Goal: Submit feedback/report problem

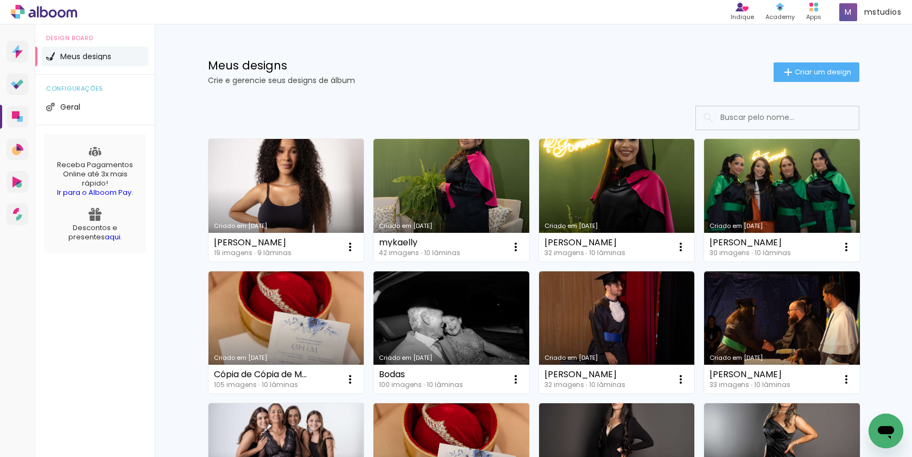
click at [891, 428] on icon "Abrir janela de mensagens" at bounding box center [886, 432] width 16 height 13
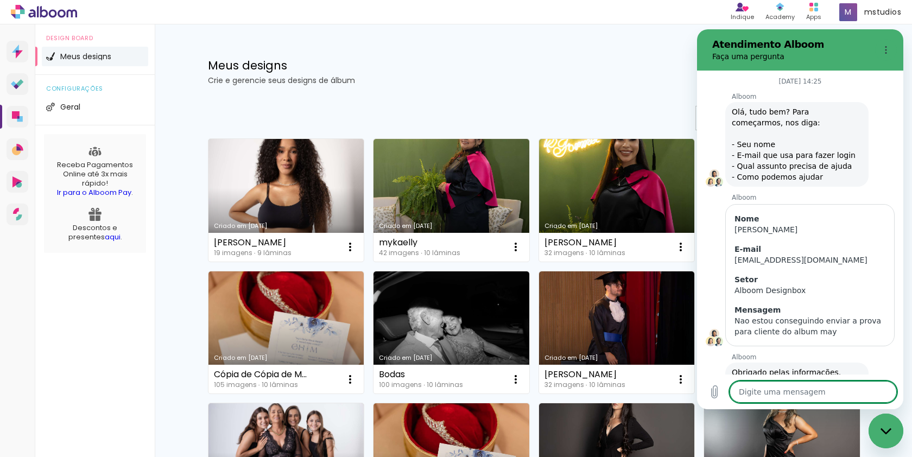
scroll to position [815, 0]
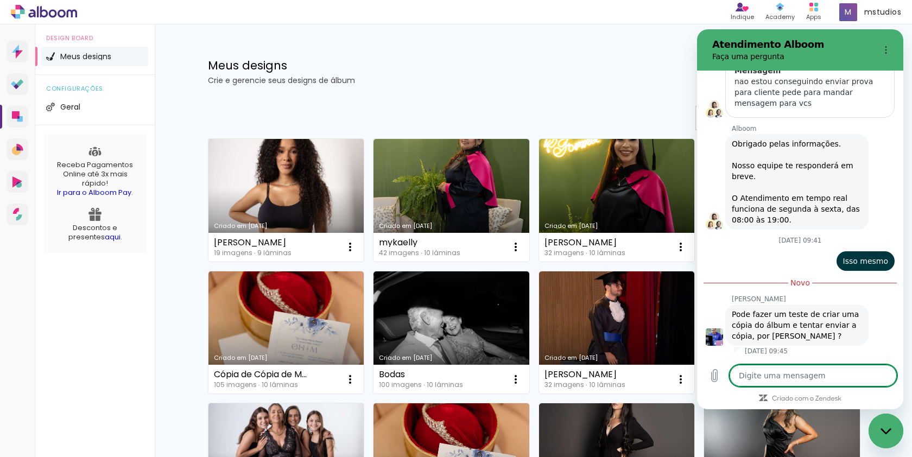
type textarea "o"
type textarea "x"
type textarea "o"
type textarea "x"
type textarea "o p"
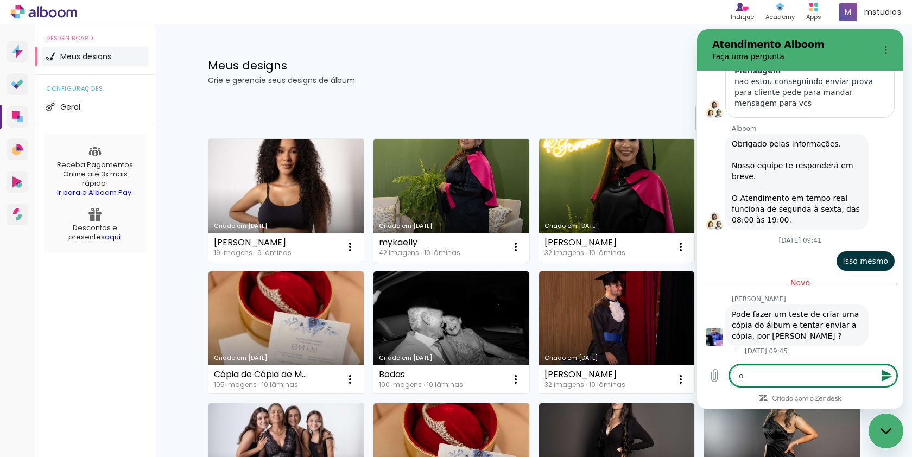
type textarea "x"
type textarea "o pr"
type textarea "x"
type textarea "o pro"
type textarea "x"
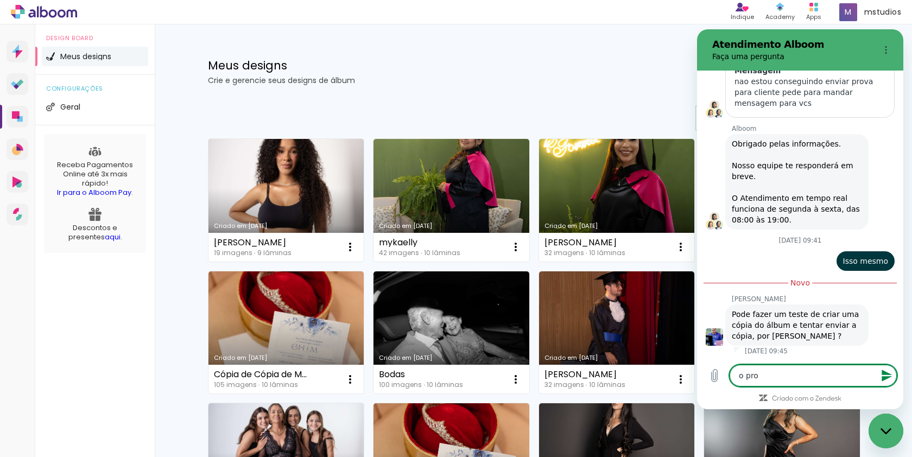
type textarea "o proo"
type textarea "x"
type textarea "o proof"
type textarea "x"
type textarea "o proof"
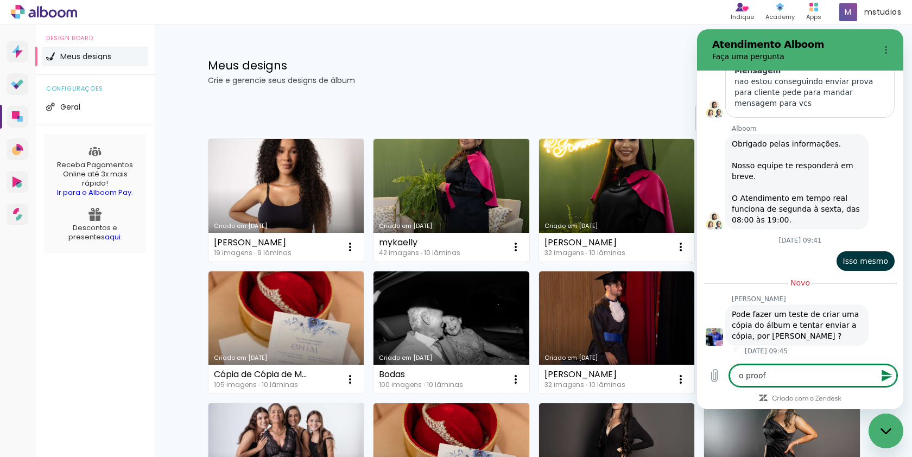
type textarea "x"
type textarea "o proof g"
type textarea "x"
type textarea "o proof ga"
type textarea "x"
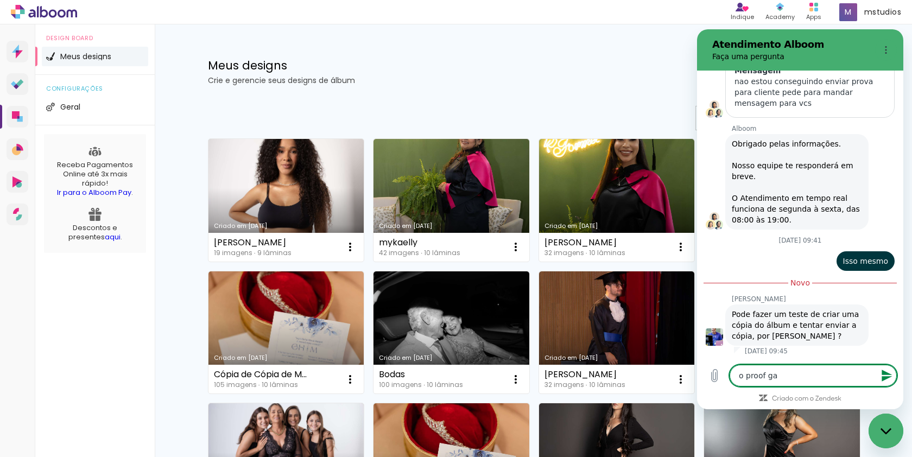
type textarea "o proof gal"
type textarea "x"
type textarea "o proof gale"
type textarea "x"
type textarea "o proof galer"
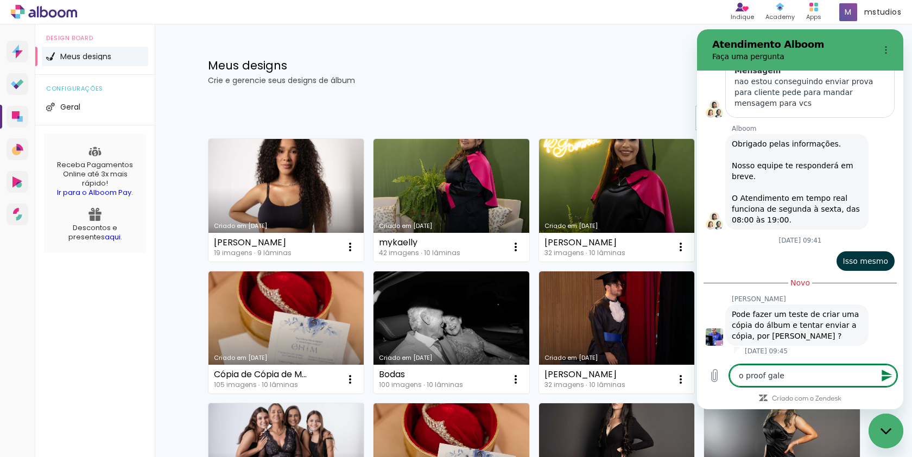
type textarea "x"
type textarea "o proof galeri"
type textarea "x"
type textarea "o proof galeria"
type textarea "x"
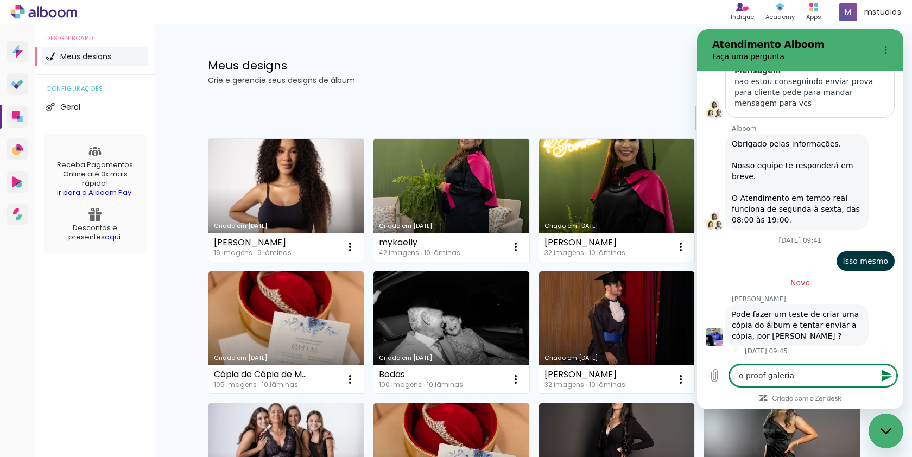
type textarea "o proof galeria"
type textarea "x"
type textarea "o proof galeria q"
type textarea "x"
type textarea "o proof galeria qu"
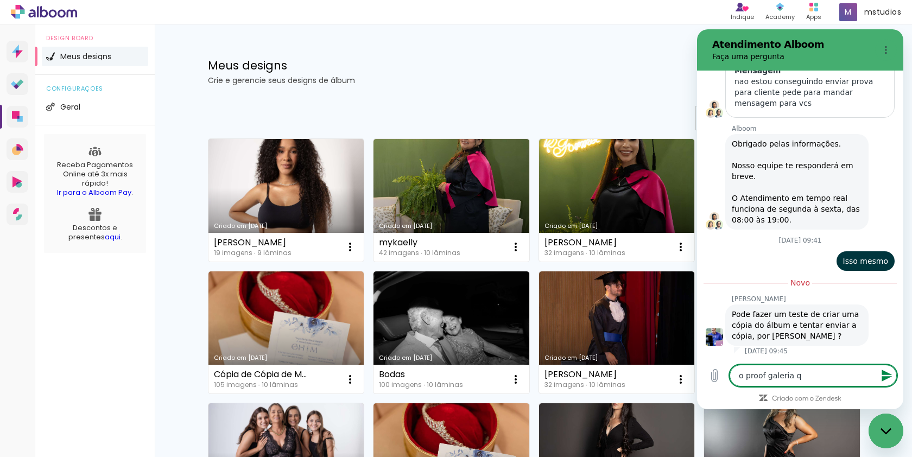
type textarea "x"
type textarea "o proof galeria que"
type textarea "x"
type textarea "o proof galeria que"
type textarea "x"
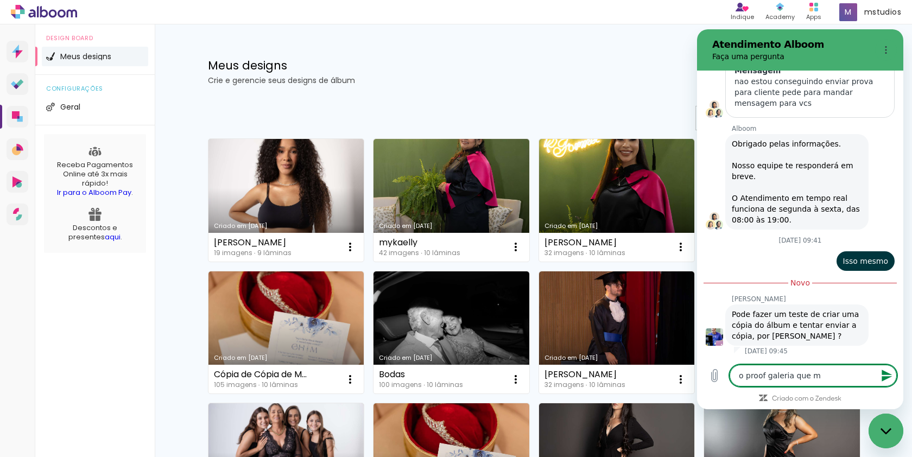
type textarea "o proof galeria que mn"
type textarea "x"
type textarea "o proof galeria que mna"
type textarea "x"
type textarea "o proof galeria que mn"
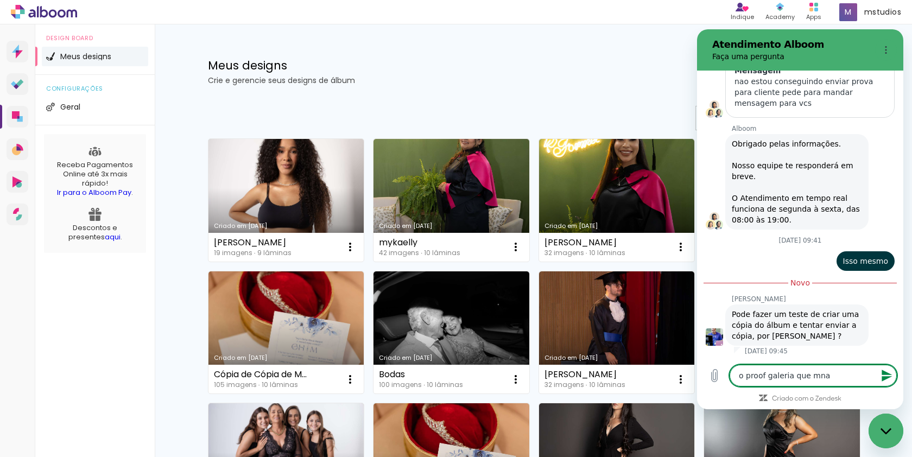
type textarea "x"
type textarea "o proof galeria que m"
type textarea "x"
type textarea "o proof galeria que"
type textarea "x"
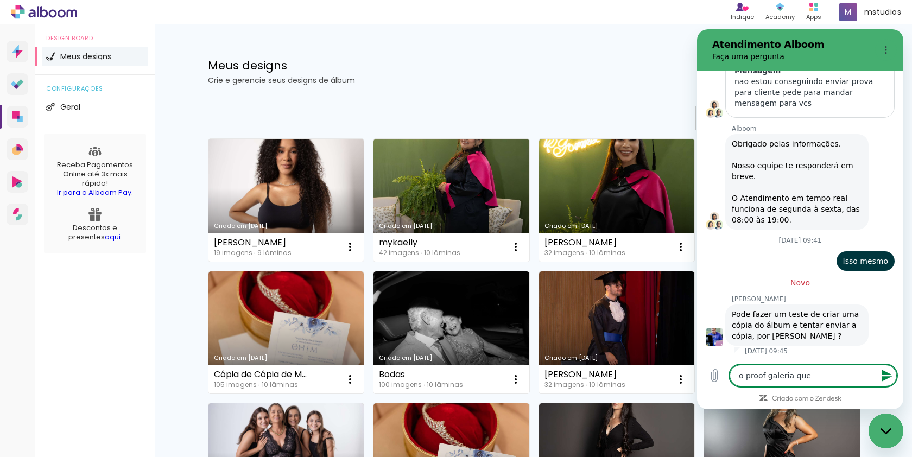
type textarea "o proof galeria que e"
type textarea "x"
type textarea "o proof galeria que es"
type textarea "x"
type textarea "o proof galeria que est"
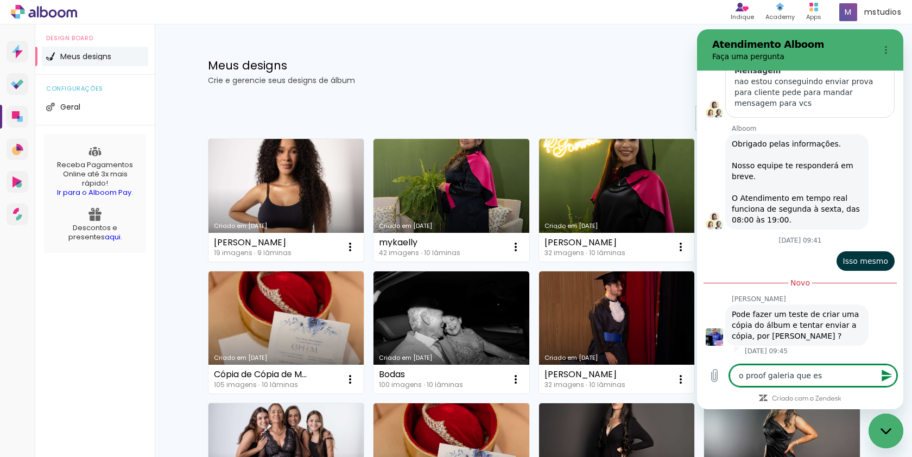
type textarea "x"
type textarea "o proof galeria que esta"
type textarea "x"
type textarea "o proof galeria que esta"
type textarea "x"
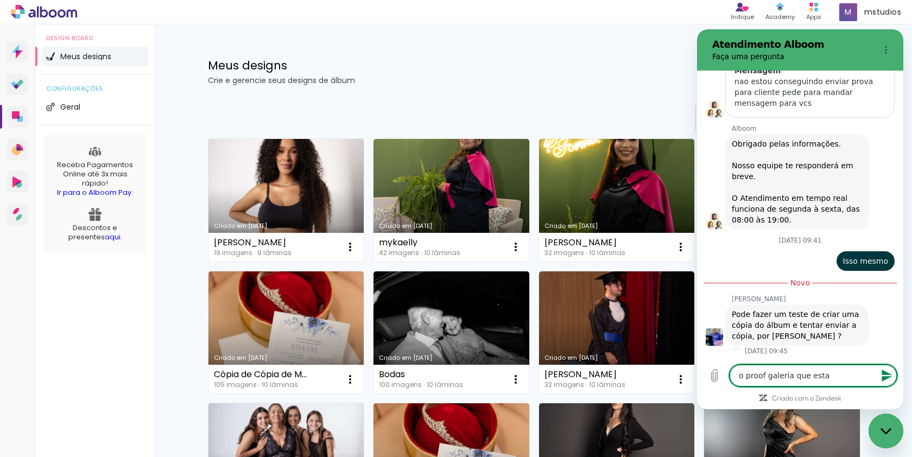
type textarea "o proof galeria que esta c"
type textarea "x"
type textarea "o proof galeria que esta co"
type textarea "x"
type textarea "o proof galeria que esta com"
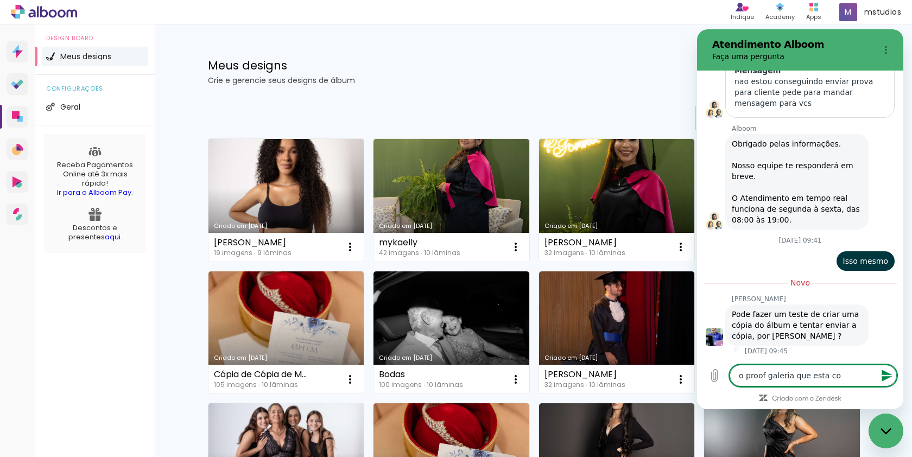
type textarea "x"
type textarea "o proof galeria que esta com"
type textarea "x"
type textarea "o proof galeria que esta com p"
type textarea "x"
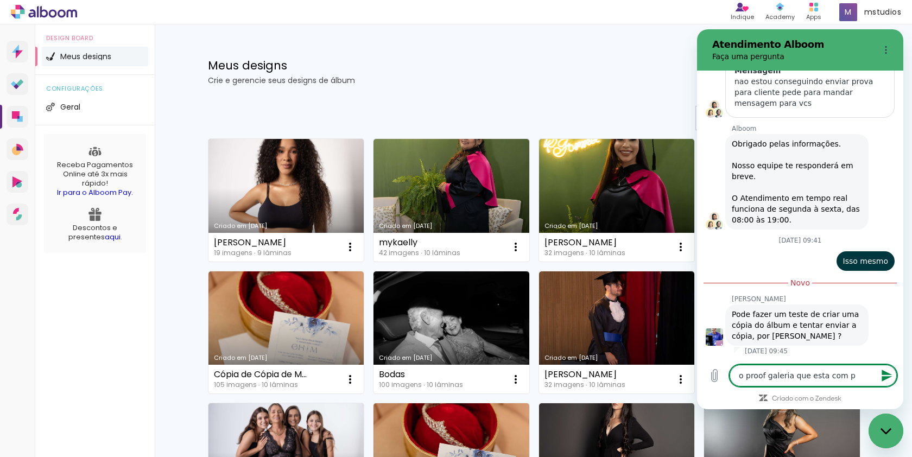
type textarea "o proof galeria que esta com pr"
type textarea "x"
type textarea "o proof galeria que esta com pro"
type textarea "x"
type textarea "o proof galeria que esta com prob"
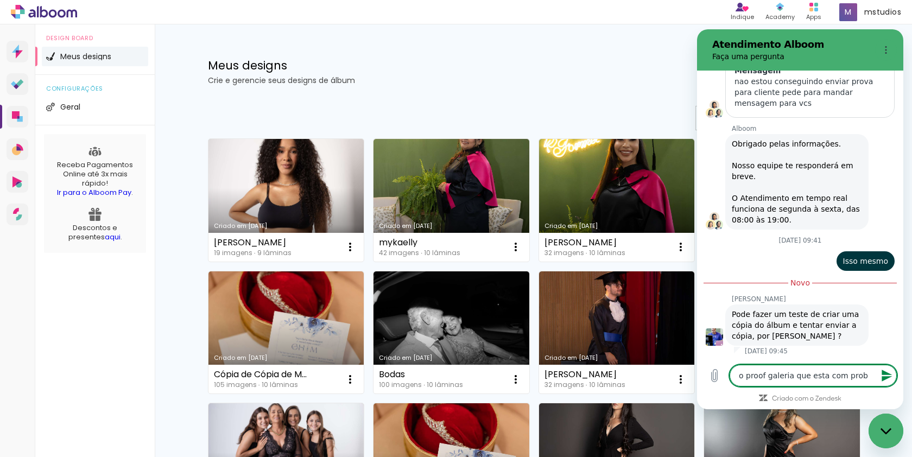
type textarea "x"
type textarea "o proof galeria que esta com probl"
type textarea "x"
type textarea "o proof galeria que esta com proble"
type textarea "x"
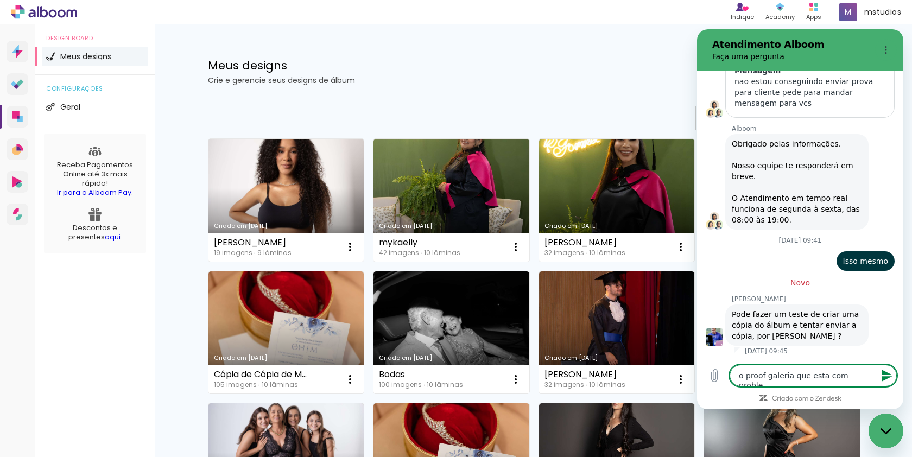
type textarea "o proof galeria que esta com problem"
type textarea "x"
type textarea "o proof galeria que esta com problema"
type textarea "x"
type textarea "o proof galeria que esta com problema"
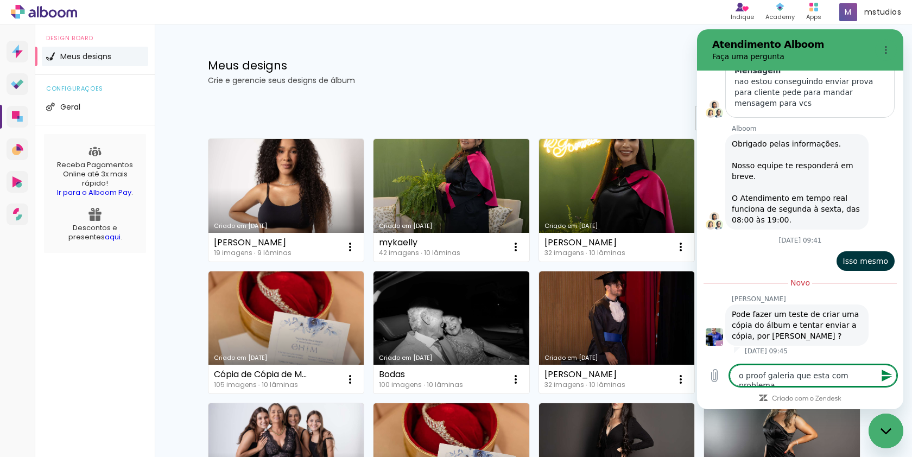
type textarea "x"
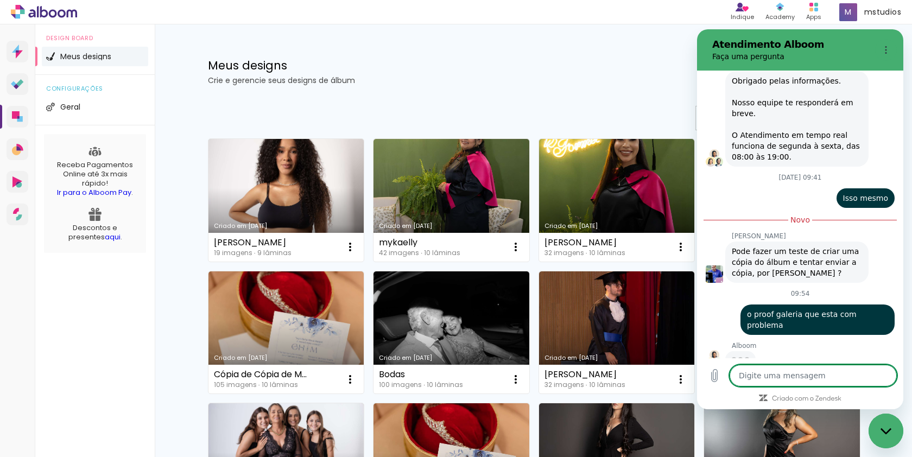
scroll to position [877, 0]
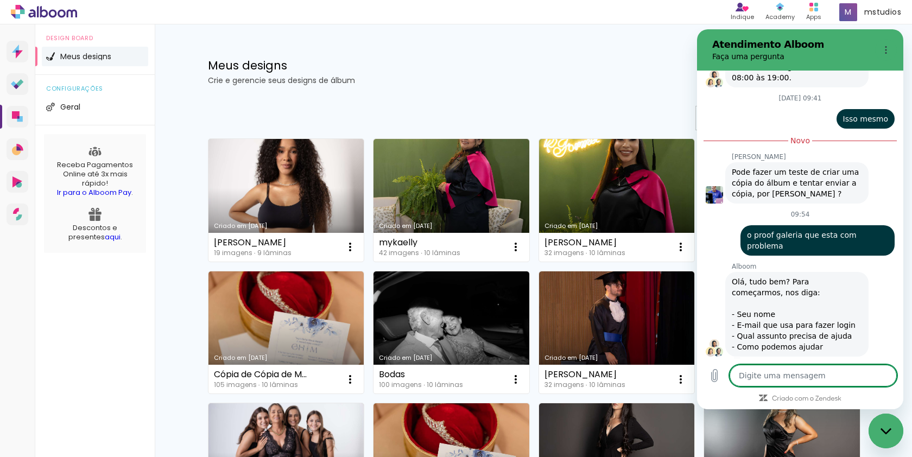
type textarea "x"
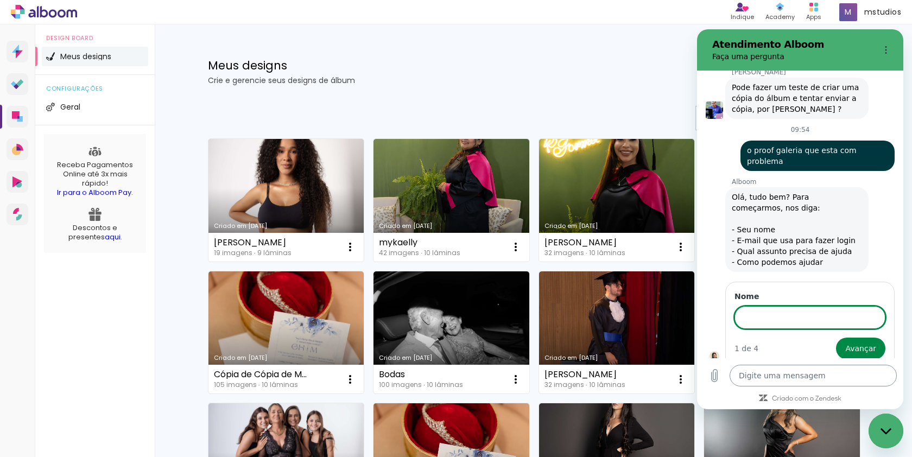
scroll to position [1041, 0]
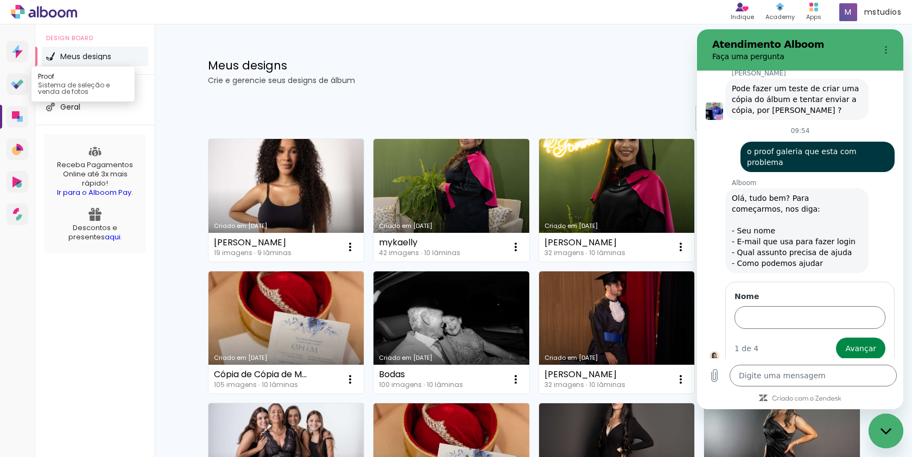
click at [19, 91] on link "Proof Sistema de seleção e venda de fotos" at bounding box center [18, 84] width 22 height 22
